Goal: Information Seeking & Learning: Learn about a topic

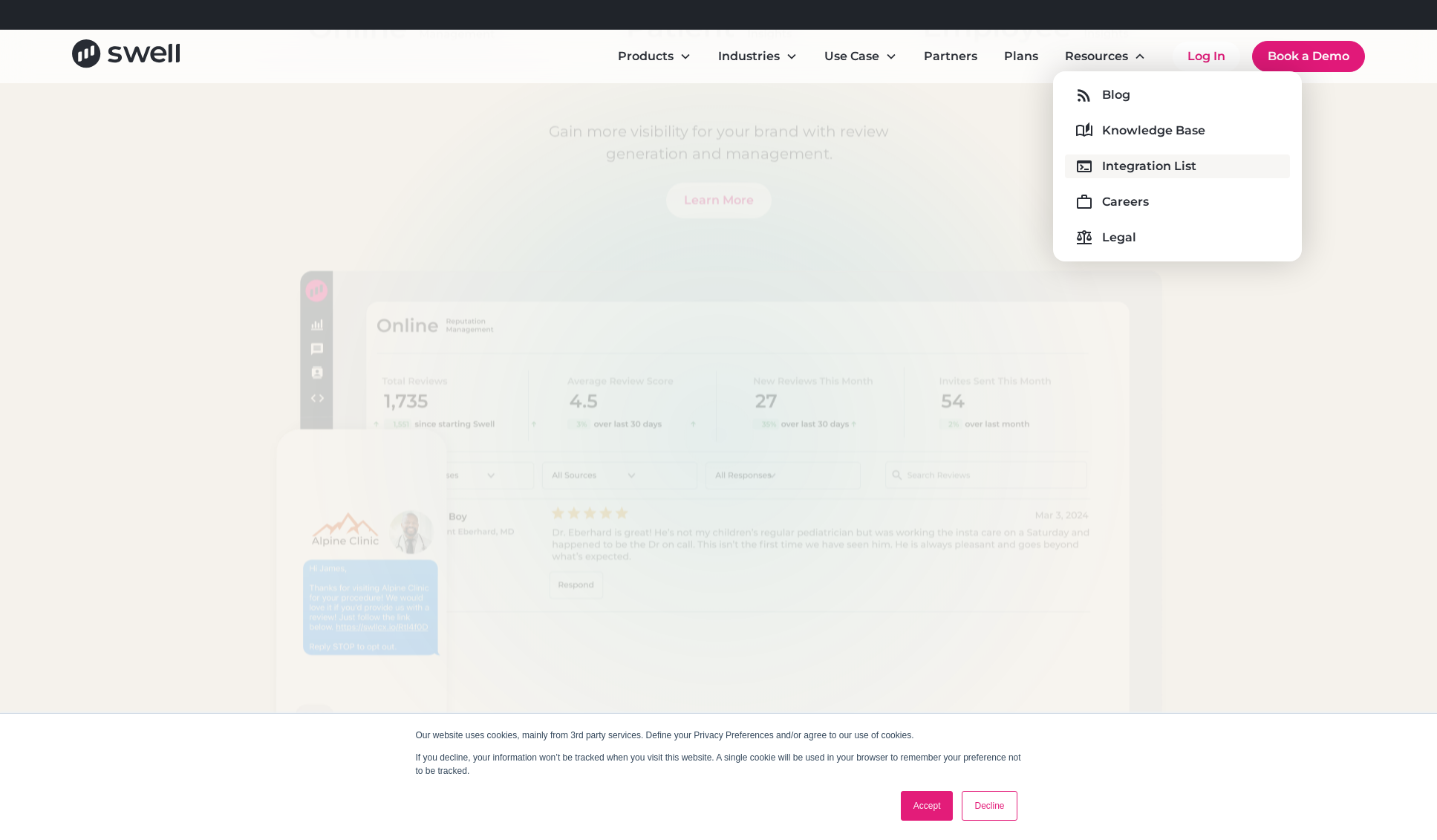
scroll to position [1341, 0]
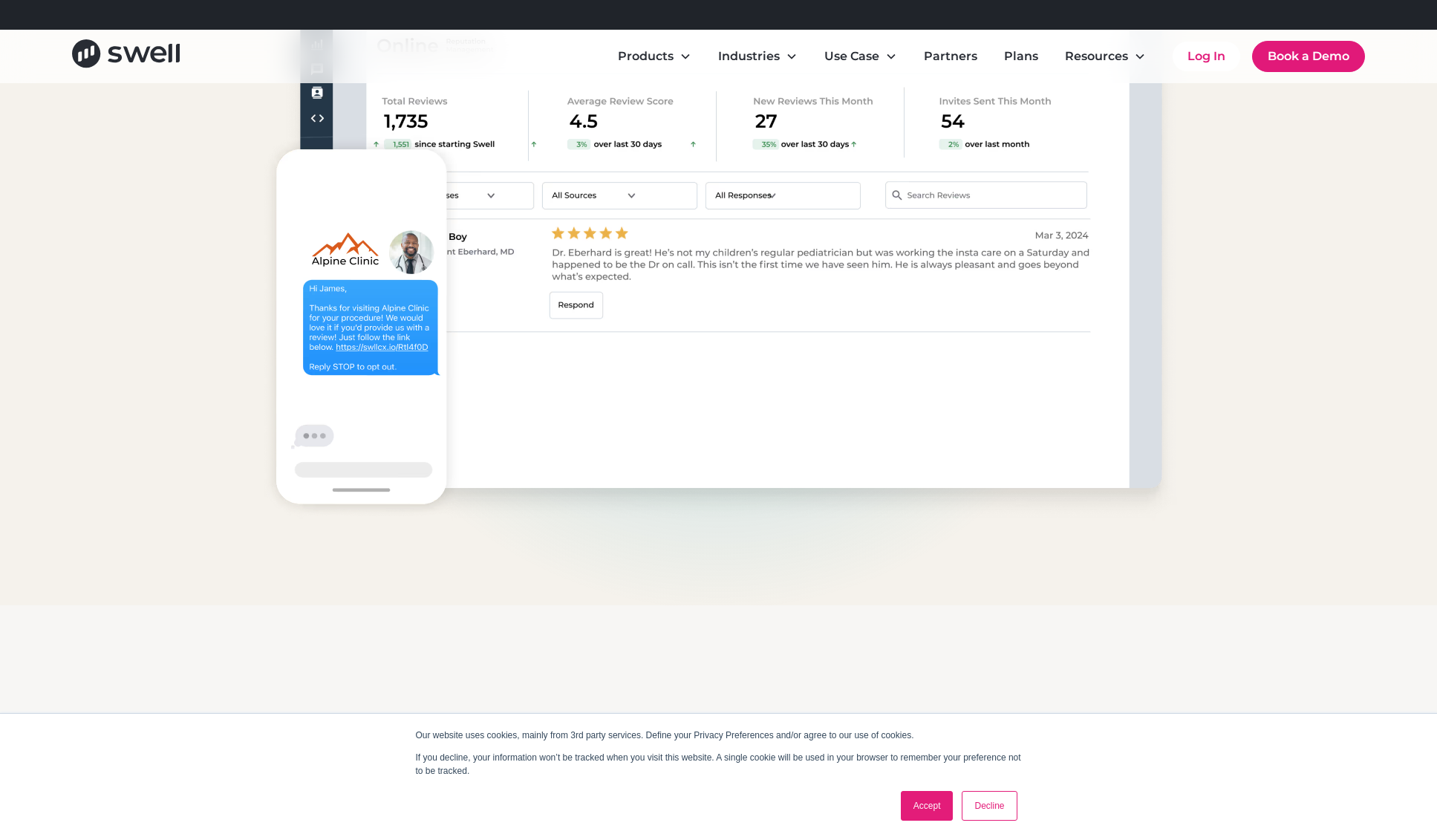
click at [988, 806] on link "Decline" at bounding box center [990, 805] width 55 height 29
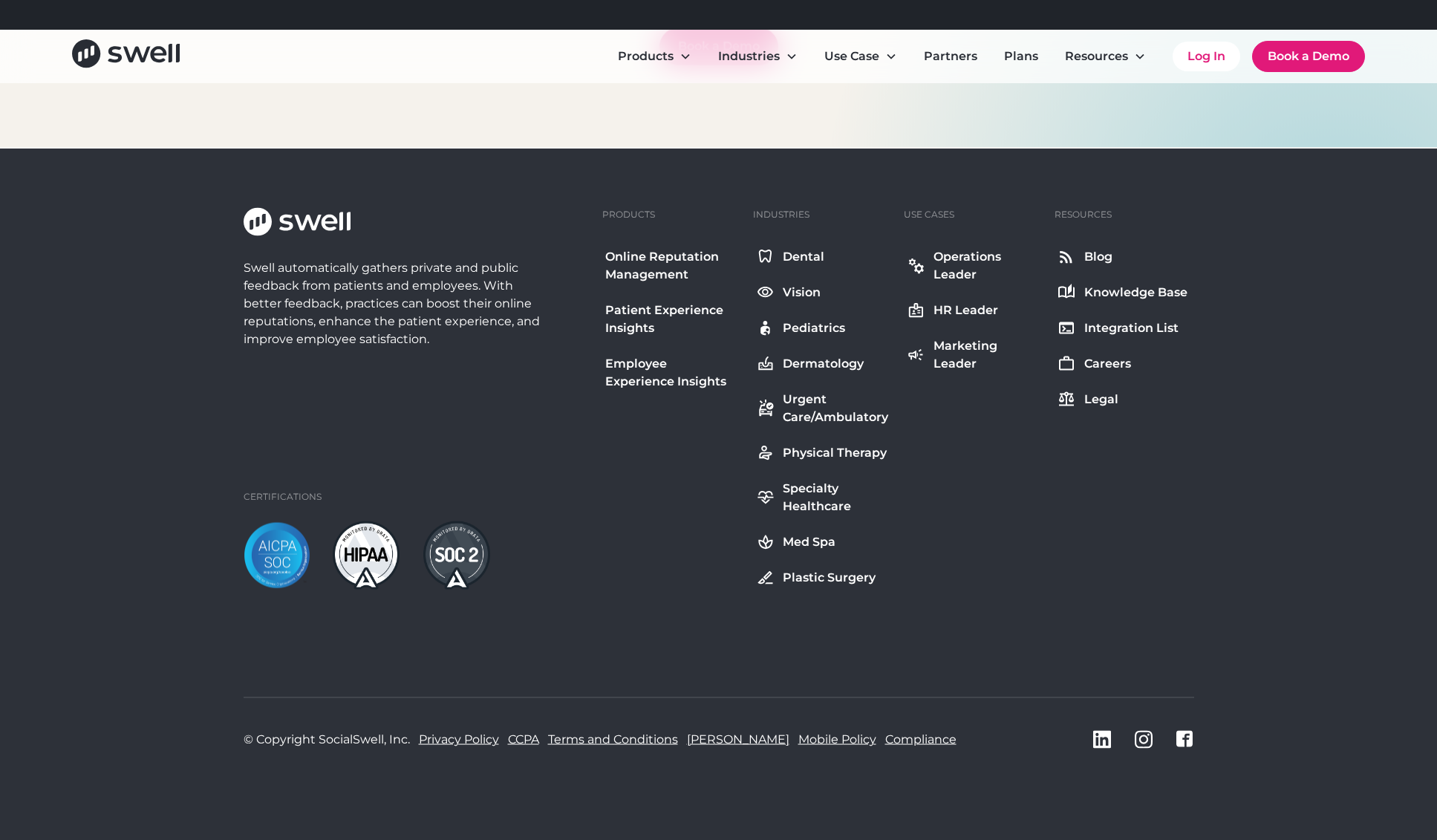
scroll to position [5386, 0]
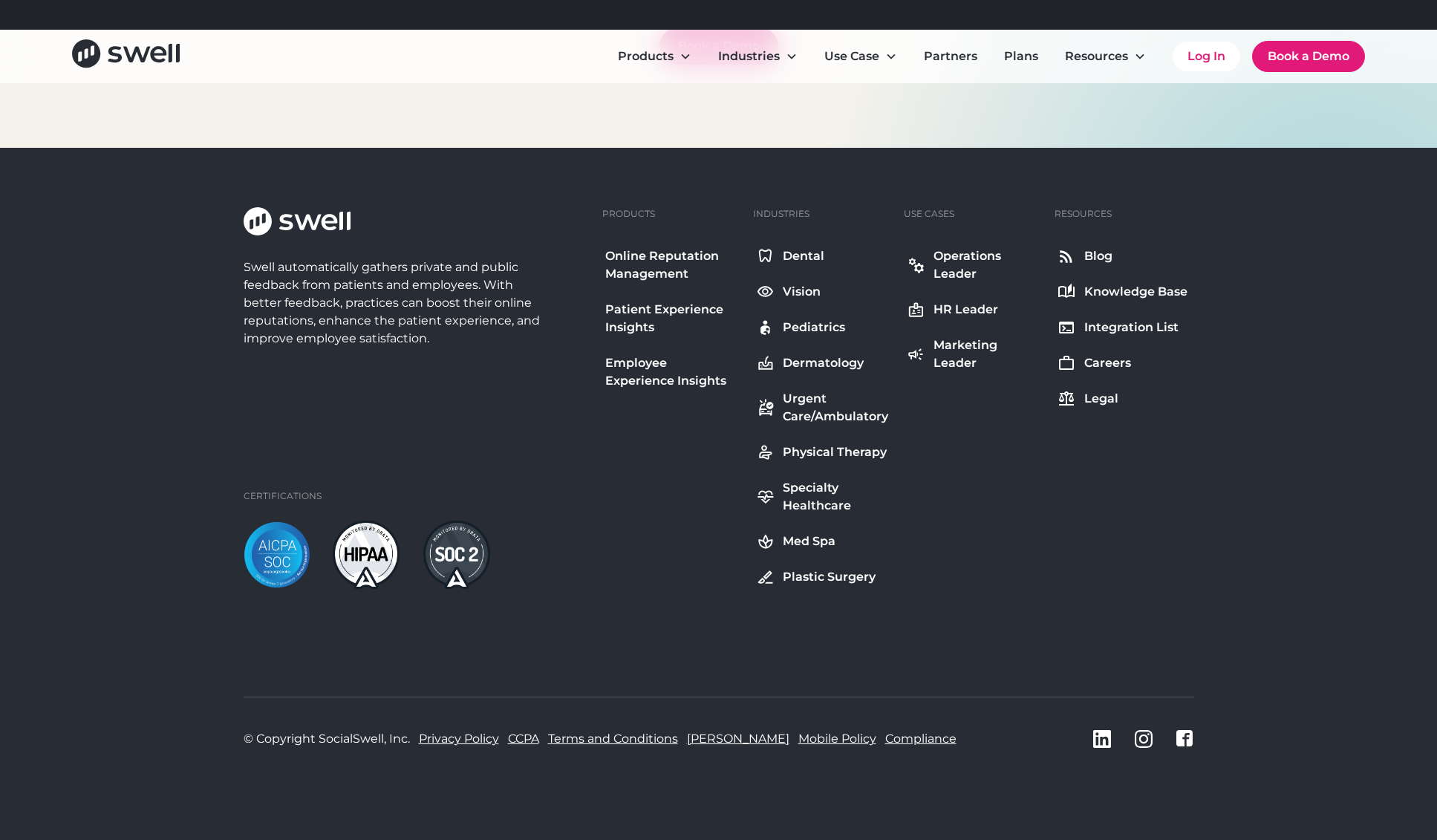
click at [1102, 399] on div "Legal" at bounding box center [1101, 398] width 34 height 17
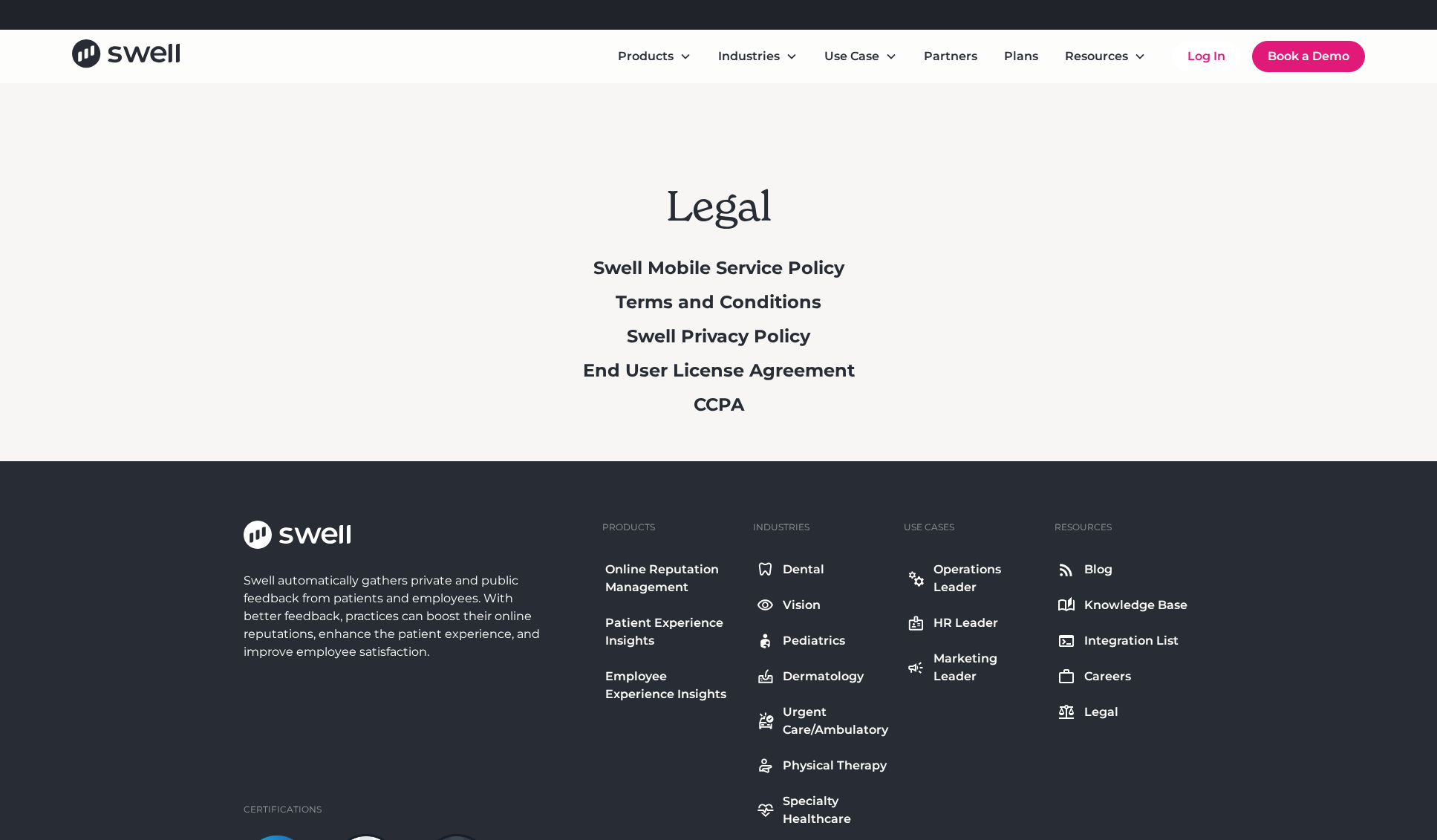
click at [1120, 357] on div "Legal Swell Mobile Service Policy Terms and Conditions Swell Privacy Policy End…" at bounding box center [719, 303] width 963 height 244
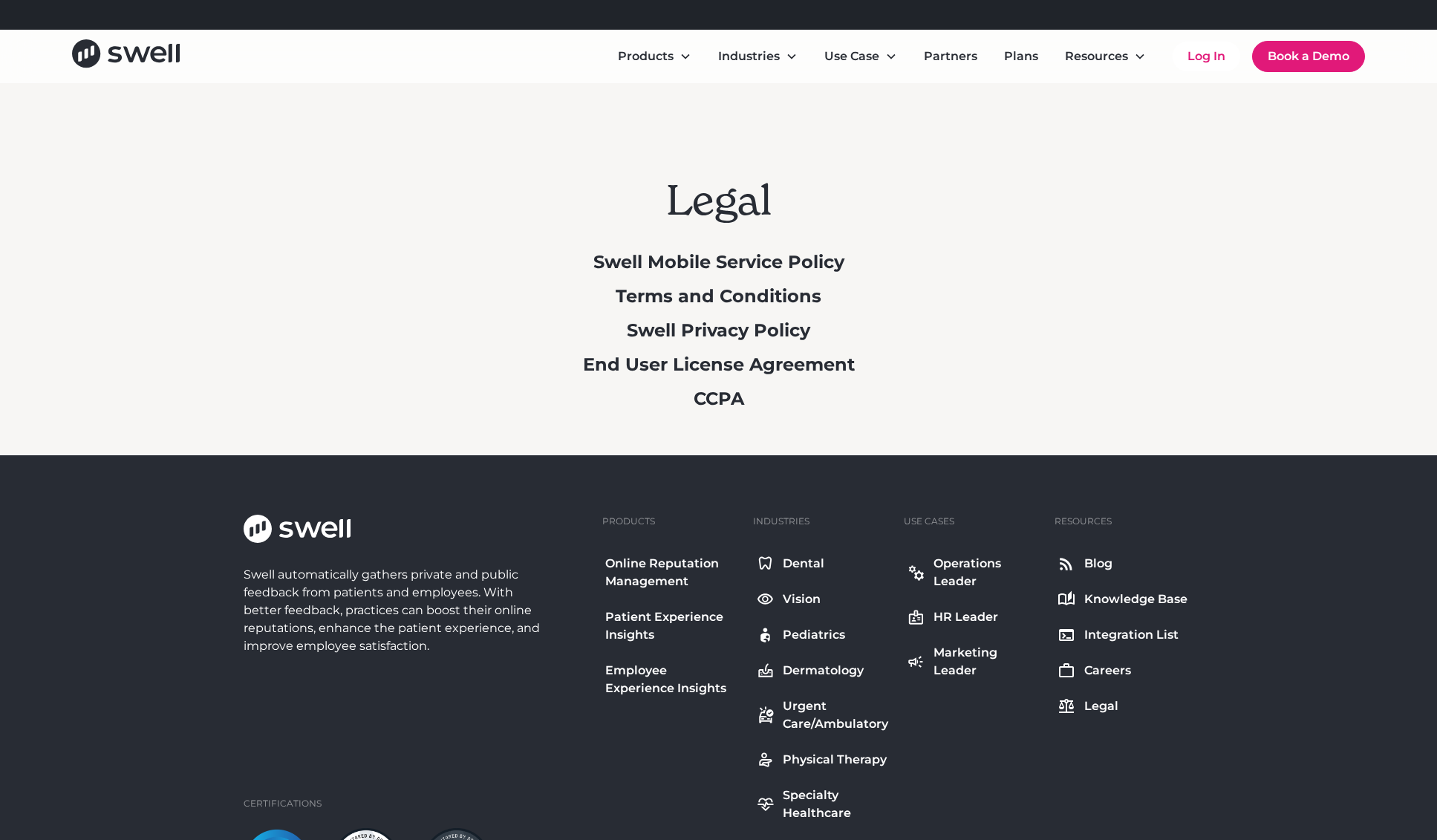
scroll to position [314, 0]
